Goal: Task Accomplishment & Management: Complete application form

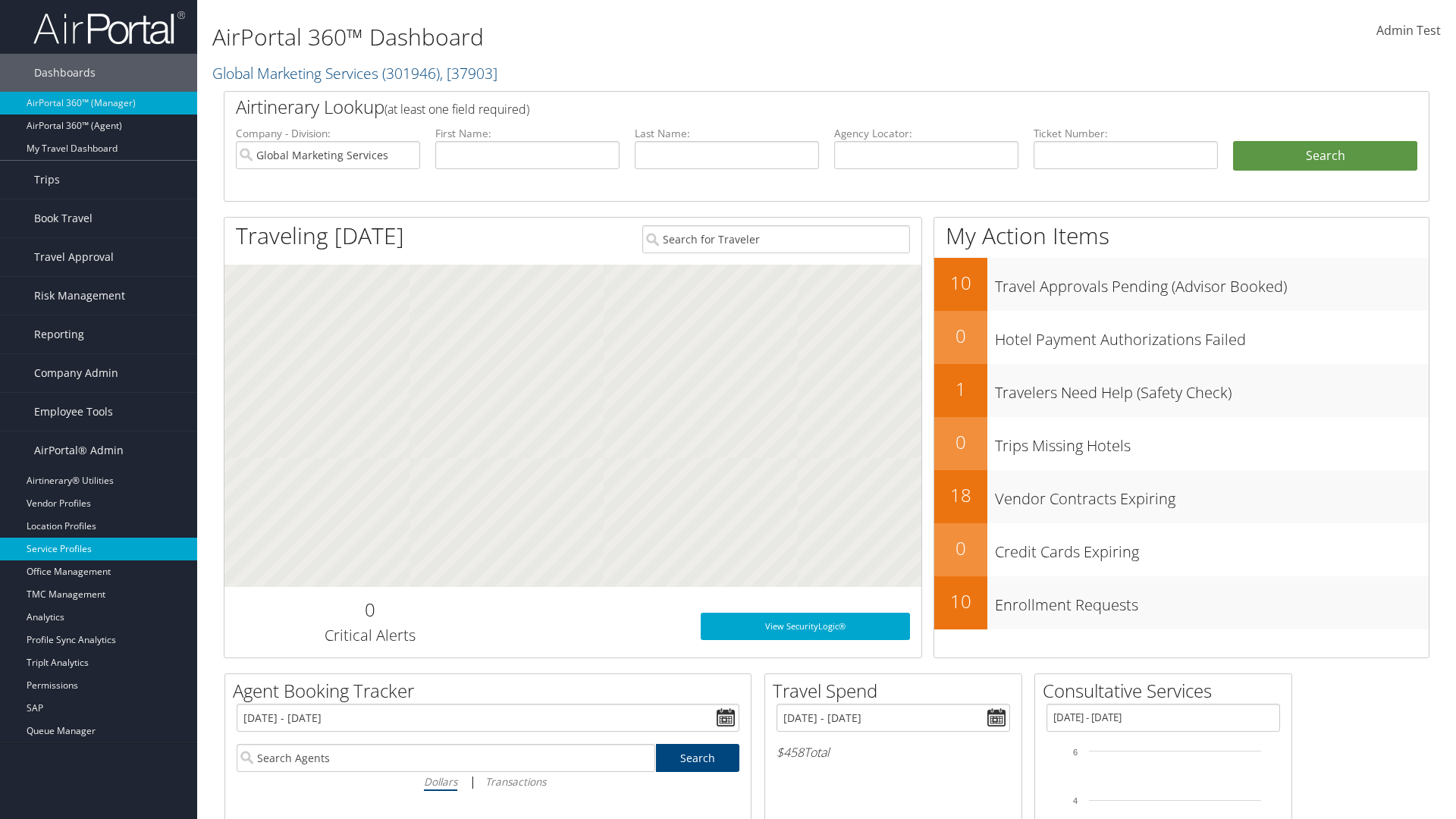
click at [99, 549] on link "Service Profiles" at bounding box center [98, 549] width 197 height 23
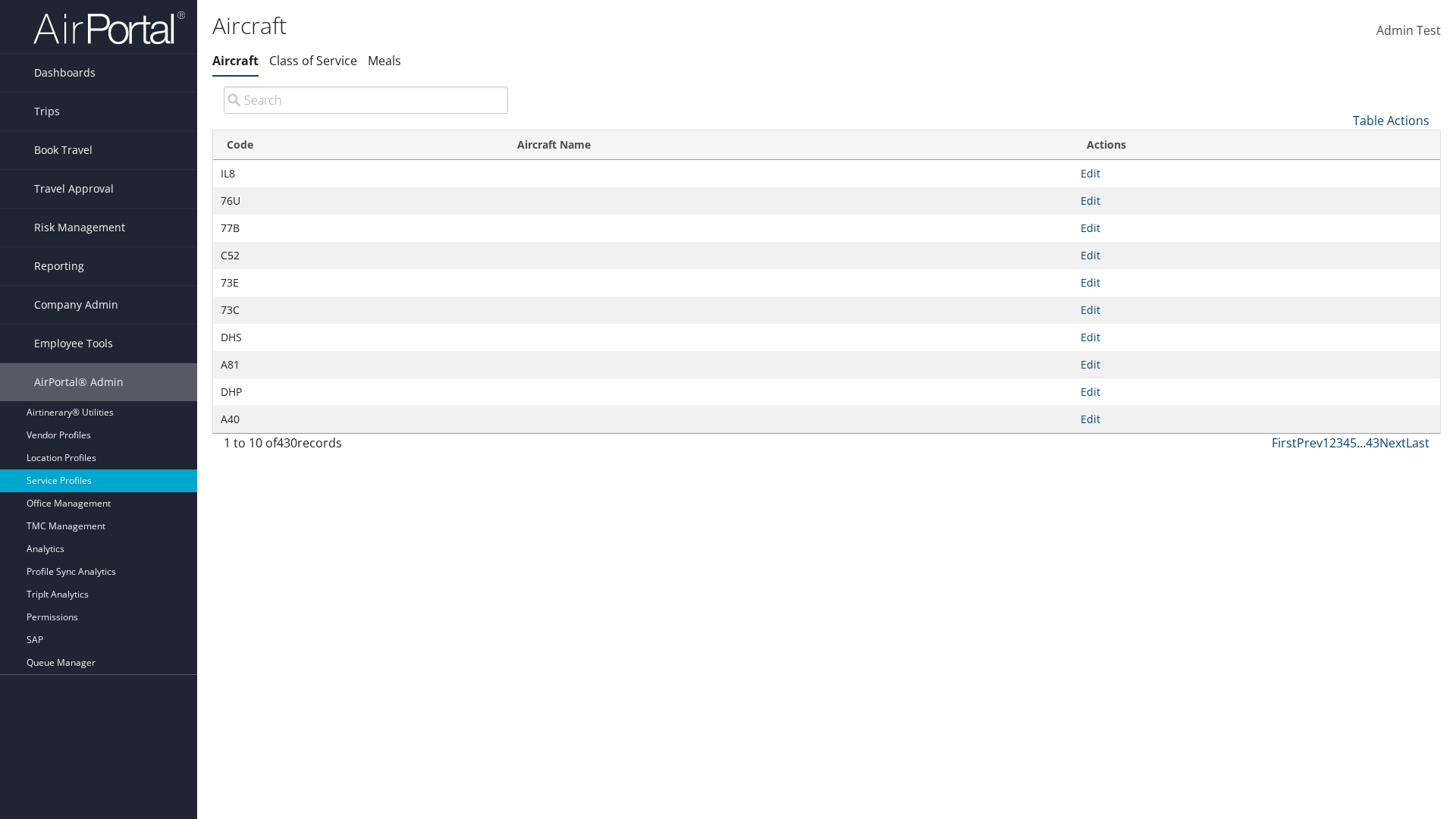
click at [1391, 120] on link "Table Actions" at bounding box center [1391, 120] width 76 height 16
click at [1340, 143] on link "New Record" at bounding box center [1340, 143] width 199 height 26
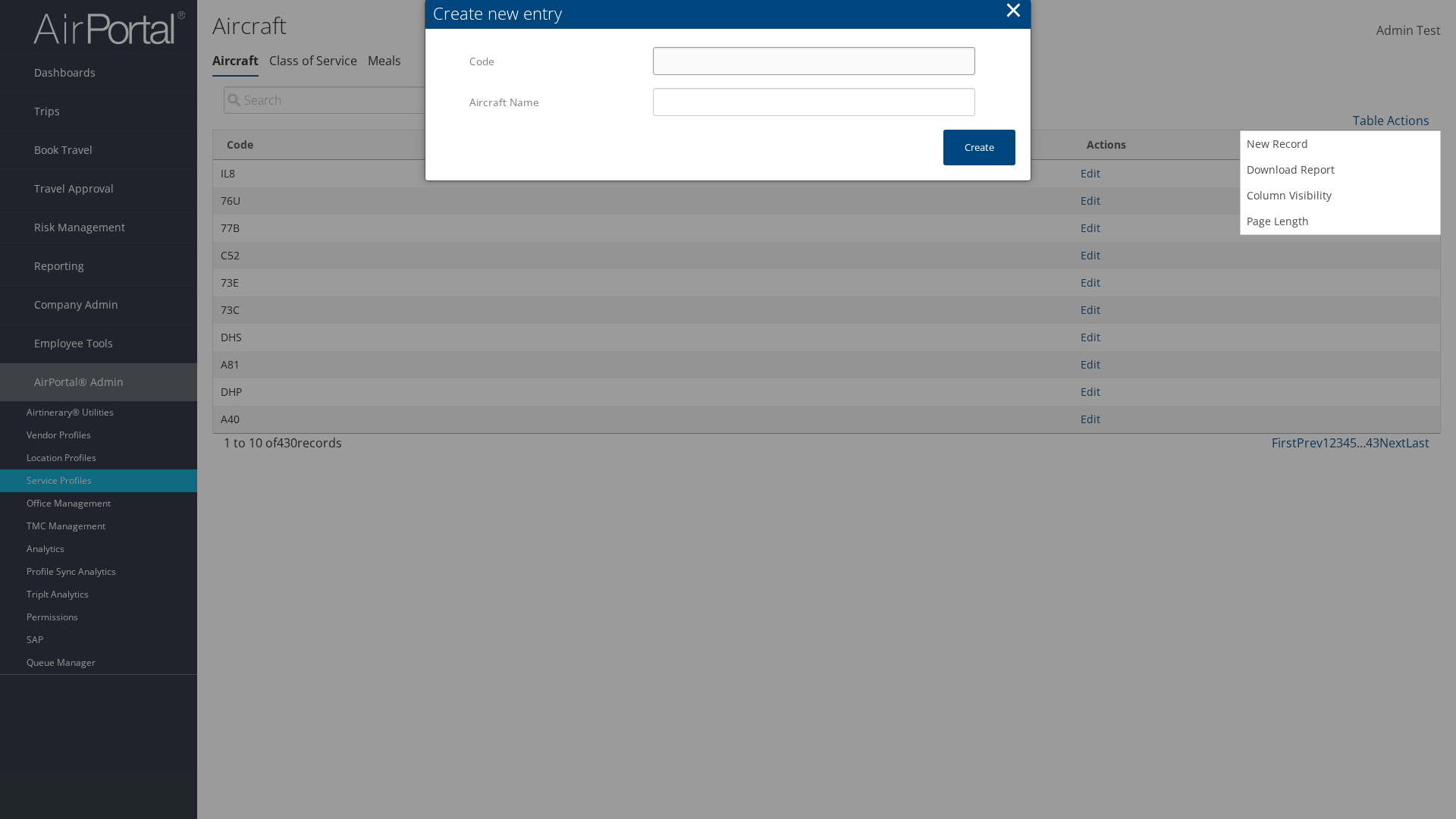
click at [813, 61] on input "Code" at bounding box center [814, 61] width 323 height 28
type input "=#"
click at [813, 101] on input "Aircraft Name" at bounding box center [814, 102] width 323 height 28
type input "Test"
type input "=#"
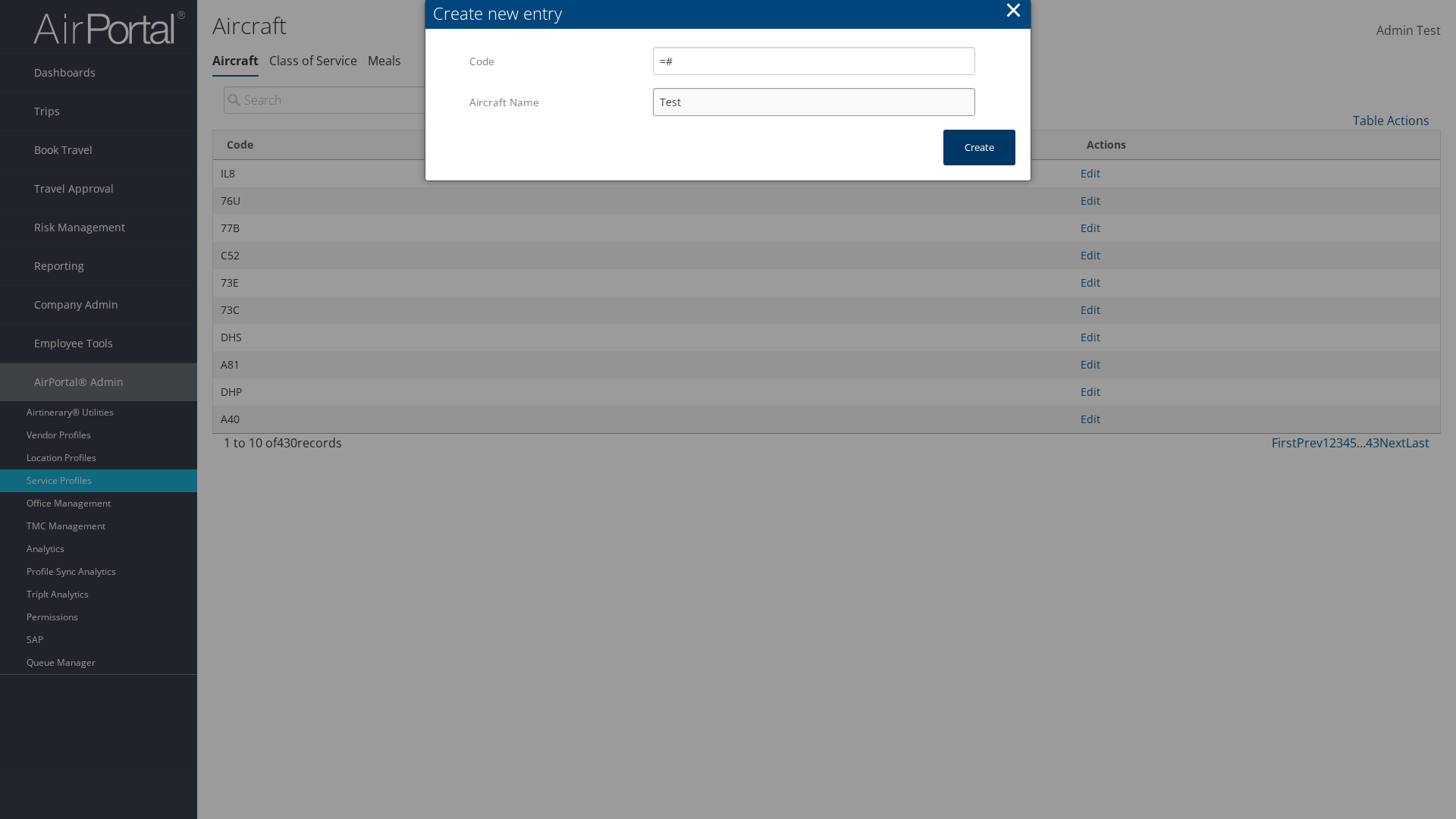
type input "Test"
click at [979, 147] on button "Create" at bounding box center [979, 147] width 72 height 36
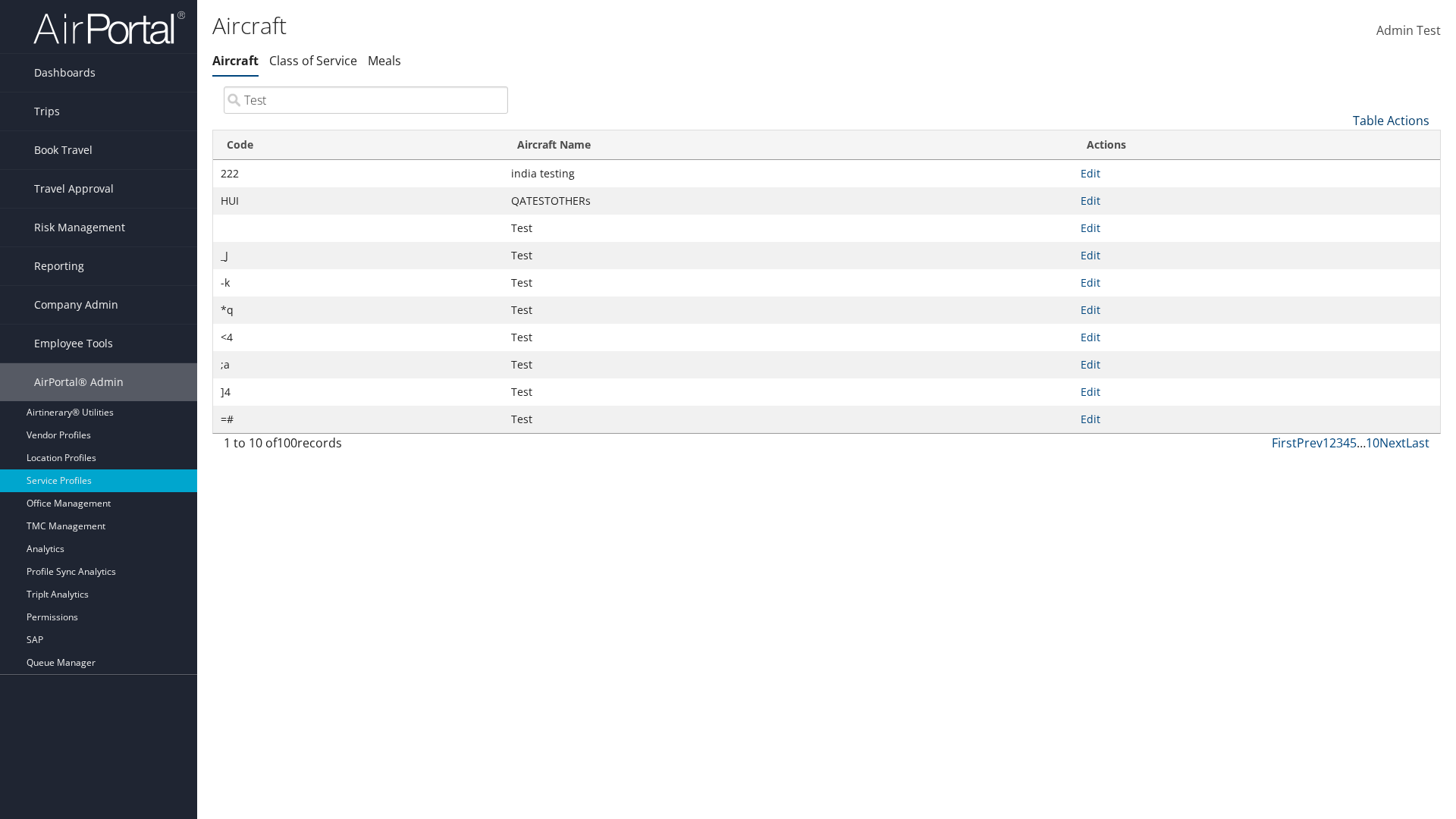
type input "Test"
click at [1391, 120] on link "Table Actions" at bounding box center [1391, 120] width 76 height 16
click at [1340, 195] on link "Column Visibility" at bounding box center [1340, 196] width 199 height 26
click at [1340, 145] on link "Code" at bounding box center [1340, 145] width 199 height 26
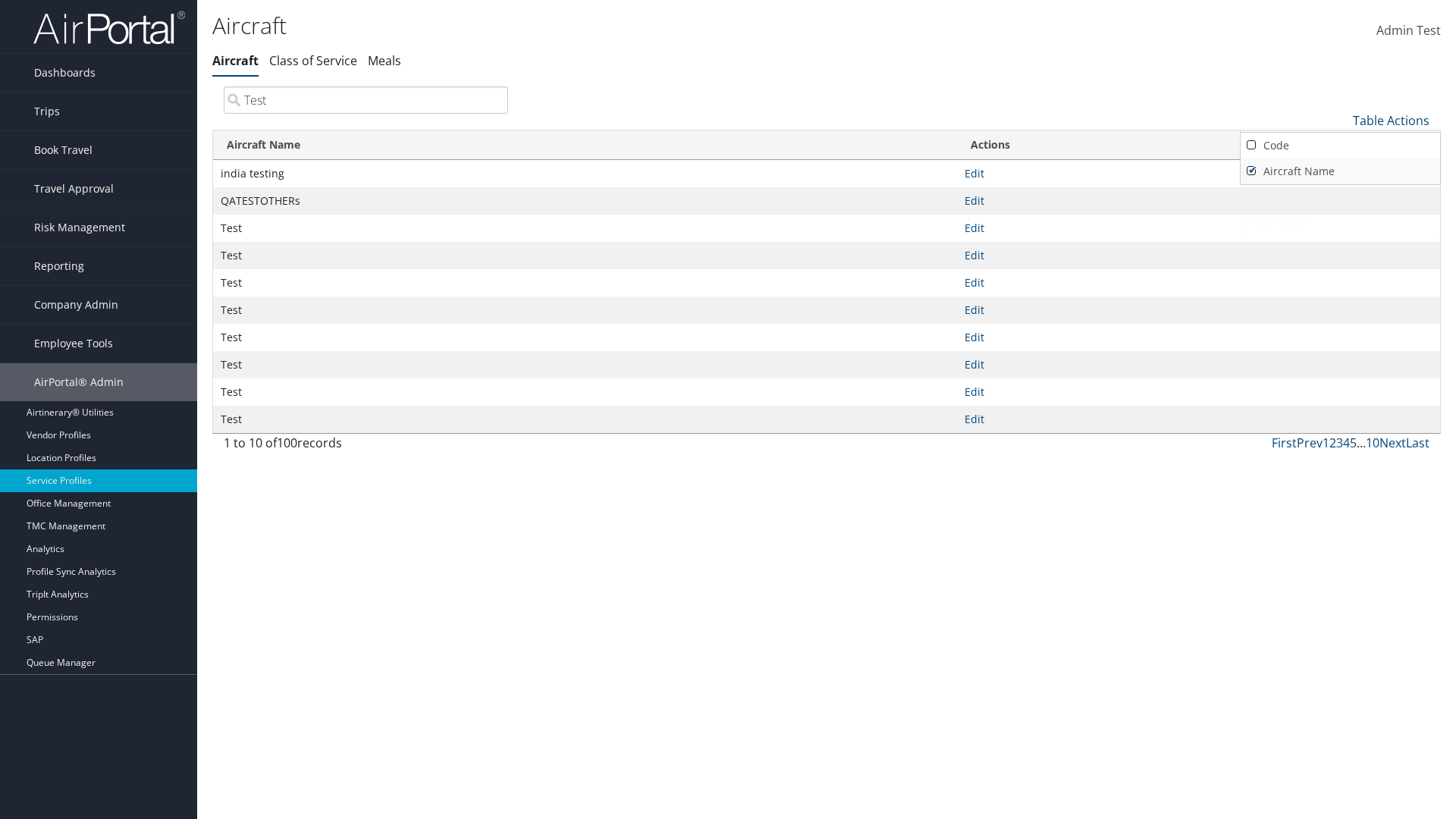
click at [1340, 171] on link "Aircraft Name" at bounding box center [1340, 171] width 199 height 26
click at [728, 410] on div at bounding box center [728, 409] width 1456 height 819
click at [1391, 120] on link "Table Actions" at bounding box center [1391, 120] width 76 height 16
click at [1340, 195] on link "Column Visibility" at bounding box center [1340, 196] width 199 height 26
click at [1340, 145] on link "Code" at bounding box center [1340, 145] width 199 height 26
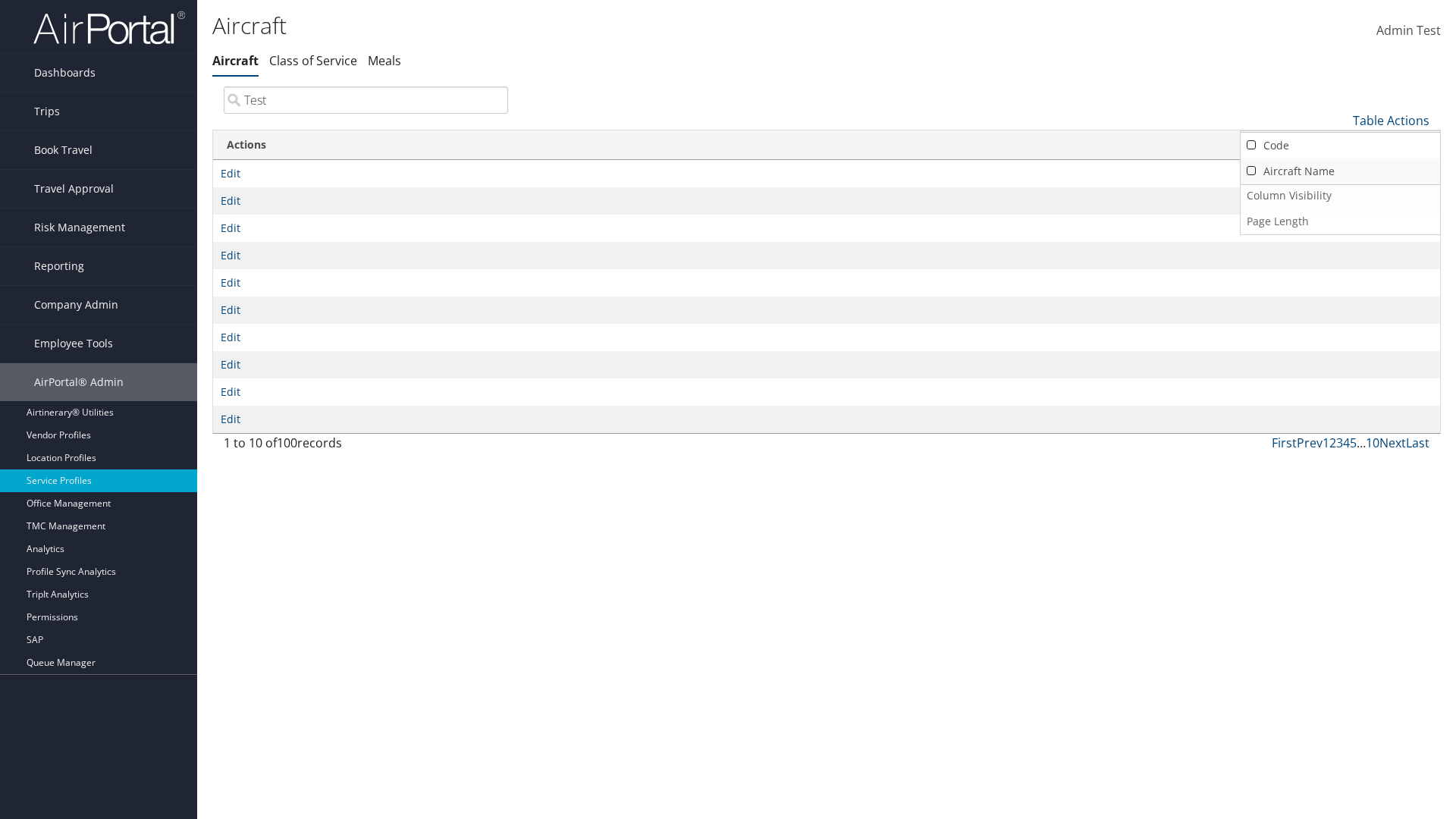
click at [1340, 171] on link "Aircraft Name" at bounding box center [1340, 171] width 199 height 26
